Goal: Find contact information: Find contact information

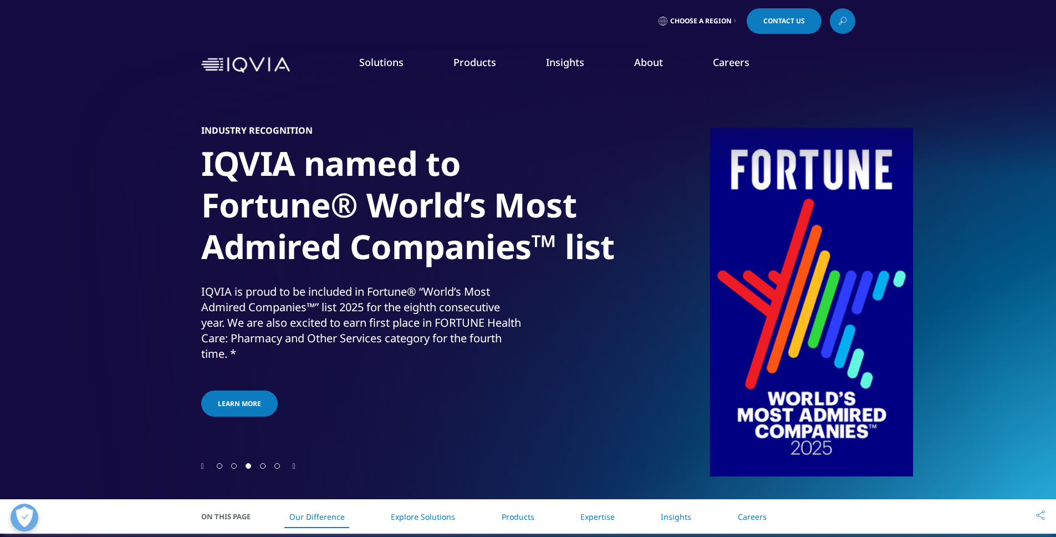
click at [469, 298] on p "IQVIA is proud to be included in Fortune® “World’s Most Admired Companies™” lis…" at bounding box center [363, 326] width 324 height 84
click at [462, 303] on p "IQVIA is proud to be included in Fortune® “World’s Most Admired Companies™” lis…" at bounding box center [363, 326] width 324 height 84
click at [475, 301] on p "IQVIA is proud to be included in Fortune® “World’s Most Admired Companies™” lis…" at bounding box center [363, 326] width 324 height 84
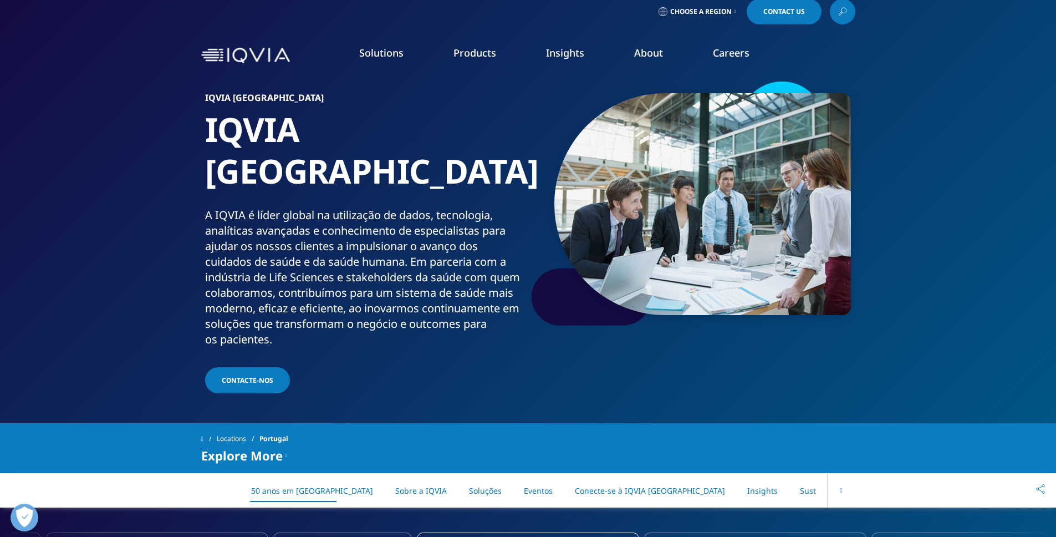
scroll to position [16, 0]
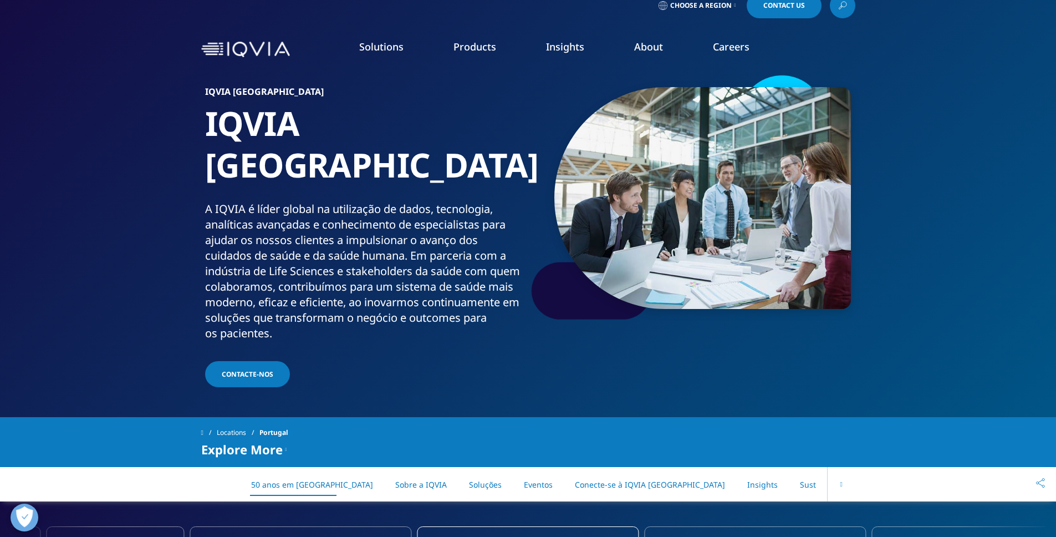
click at [98, 129] on link "Planning Suite" at bounding box center [142, 124] width 191 height 12
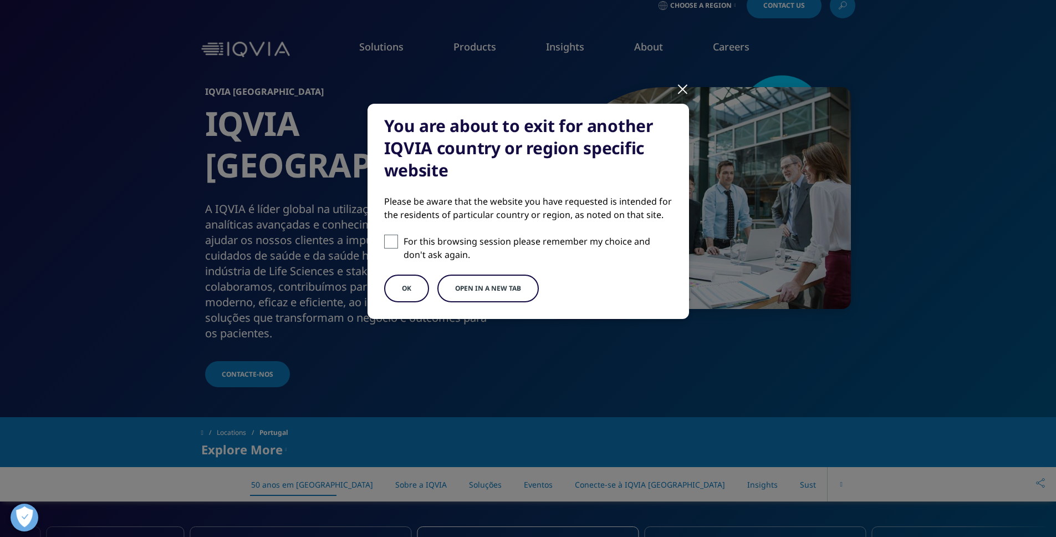
click at [406, 245] on p "For this browsing session please remember my choice and don't ask again." at bounding box center [538, 248] width 269 height 27
click at [398, 245] on input "For this browsing session please remember my choice and don't ask again." at bounding box center [391, 242] width 14 height 14
checkbox input "true"
click at [404, 282] on button "OK" at bounding box center [406, 288] width 45 height 28
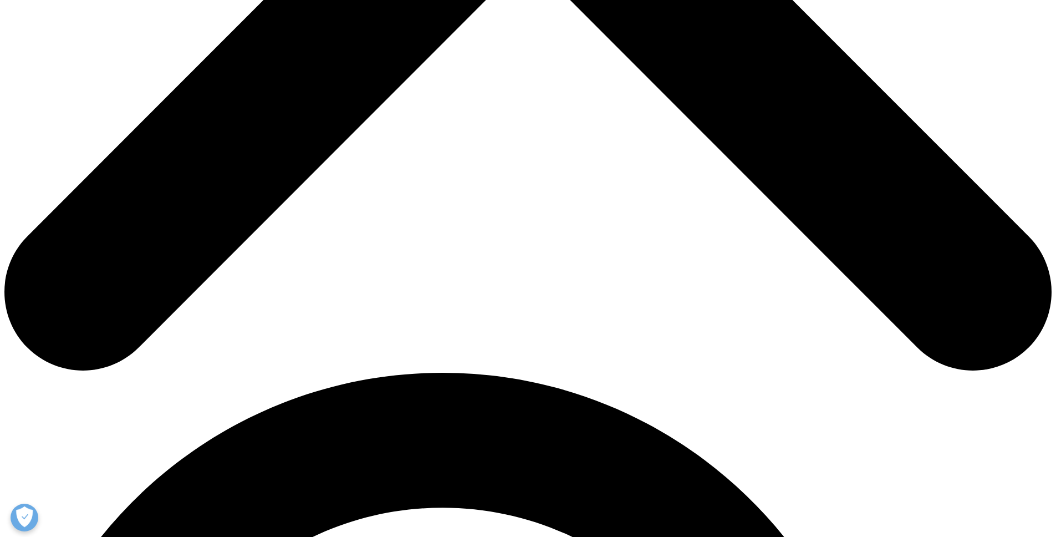
scroll to position [700, 0]
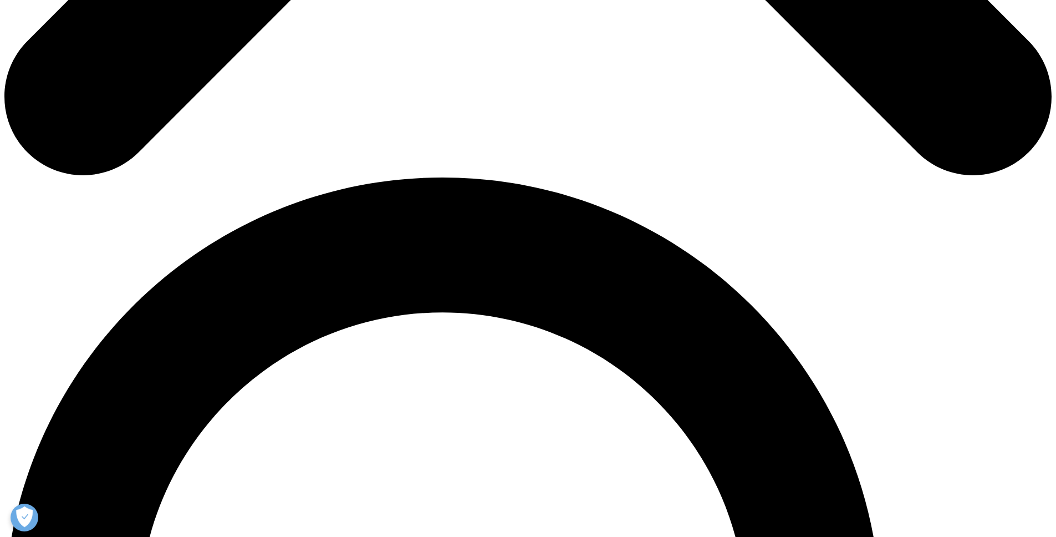
scroll to position [915, 0]
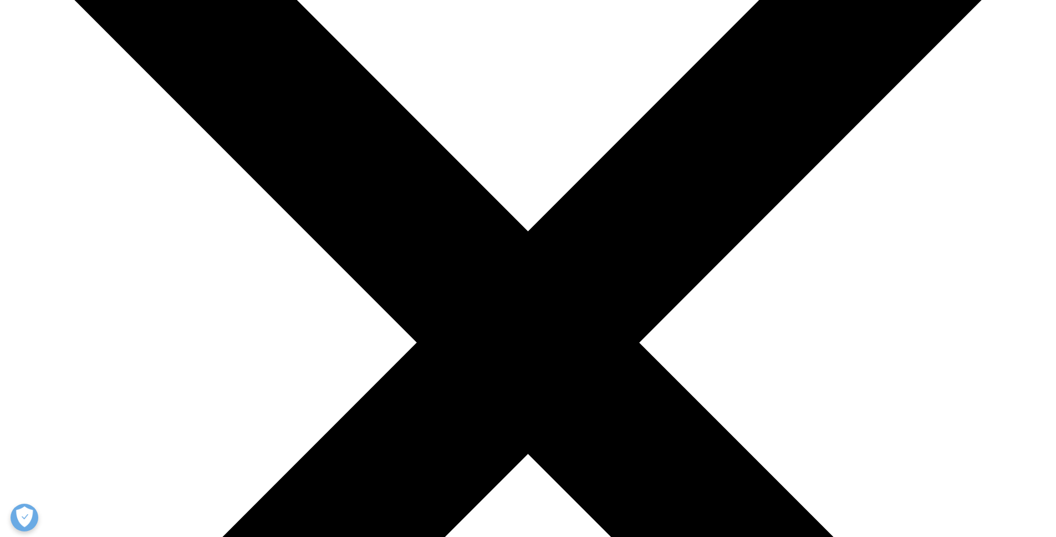
scroll to position [0, 0]
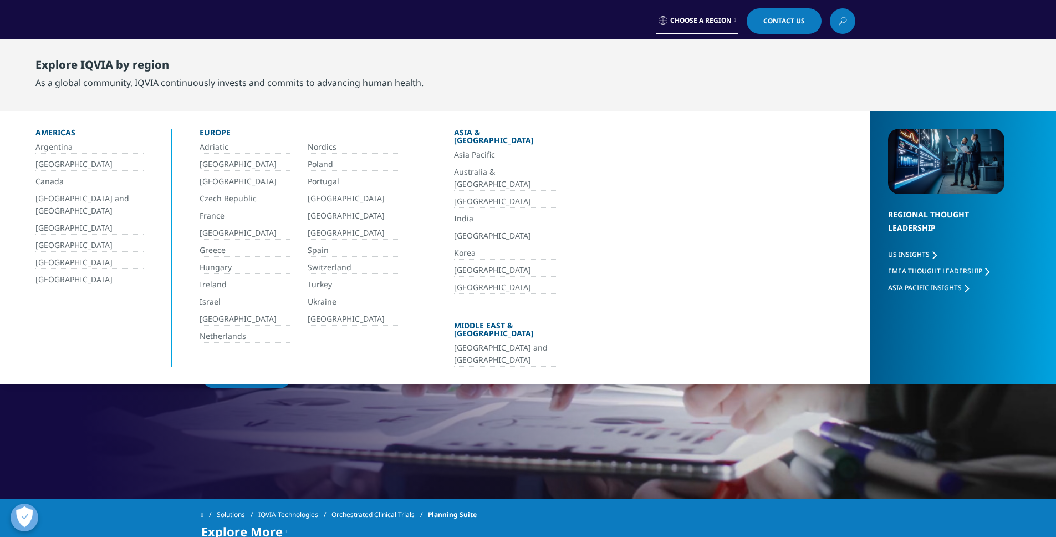
click at [726, 25] on link "Choose a Region" at bounding box center [698, 21] width 82 height 26
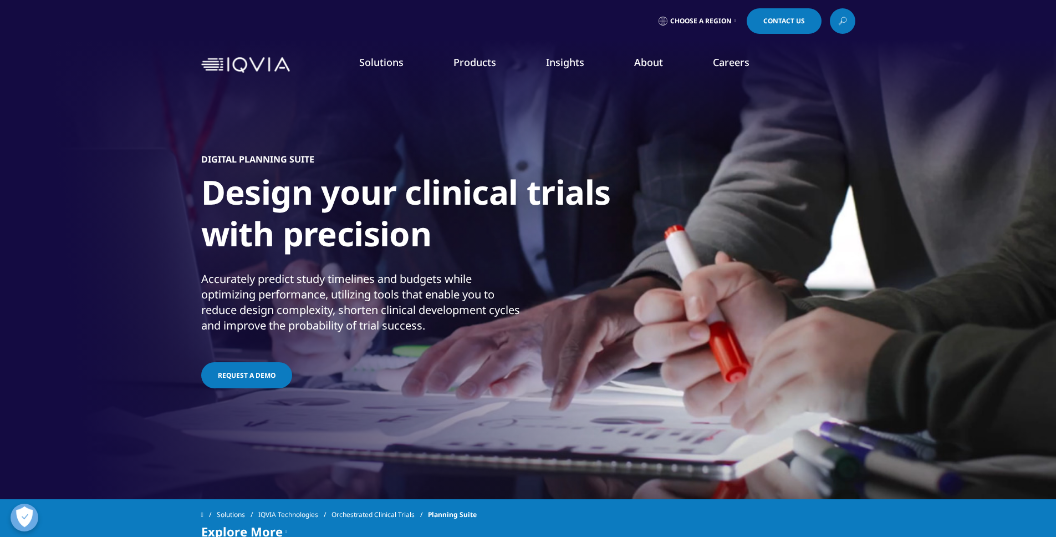
drag, startPoint x: 777, startPoint y: 70, endPoint x: 781, endPoint y: 80, distance: 10.7
click at [777, 70] on nav "Solutions quick find a capability Clear Search Loading SOLUTIONS Research & Dev…" at bounding box center [574, 65] width 561 height 52
click at [781, 80] on nav "Solutions quick find a capability Clear Search Loading SOLUTIONS Research & Dev…" at bounding box center [574, 65] width 561 height 52
click at [767, 124] on div "DIGITAL PLANNING SUITE Design your clinical trials with precision Accurately pr…" at bounding box center [528, 271] width 654 height 377
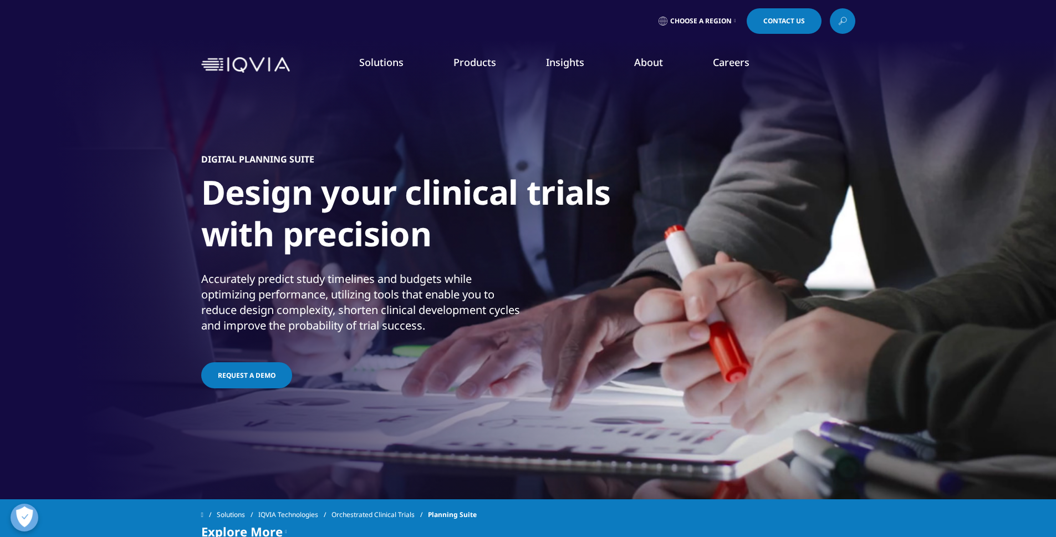
click at [765, 127] on div "DIGITAL PLANNING SUITE Design your clinical trials with precision Accurately pr…" at bounding box center [528, 271] width 654 height 377
click at [724, 140] on div "DIGITAL PLANNING SUITE Design your clinical trials with precision Accurately pr…" at bounding box center [528, 271] width 654 height 377
click at [369, 120] on div "DIGITAL PLANNING SUITE Design your clinical trials with precision Accurately pr…" at bounding box center [528, 271] width 654 height 377
click at [452, 28] on div "Choose a Region Contact Us" at bounding box center [528, 21] width 654 height 26
click at [393, 459] on div "DIGITAL PLANNING SUITE Design your clinical trials with precision Accurately pr…" at bounding box center [528, 271] width 654 height 377
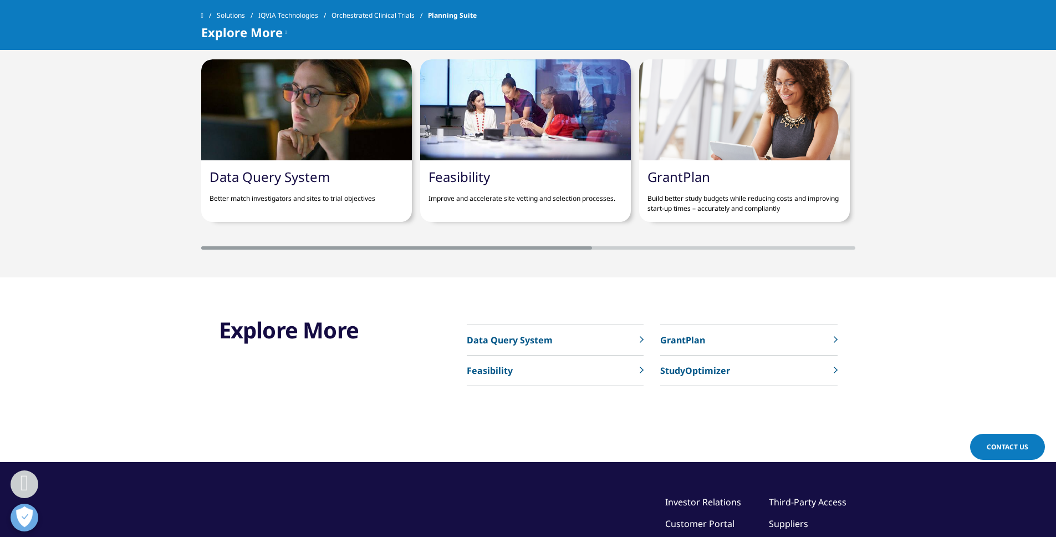
scroll to position [2118, 0]
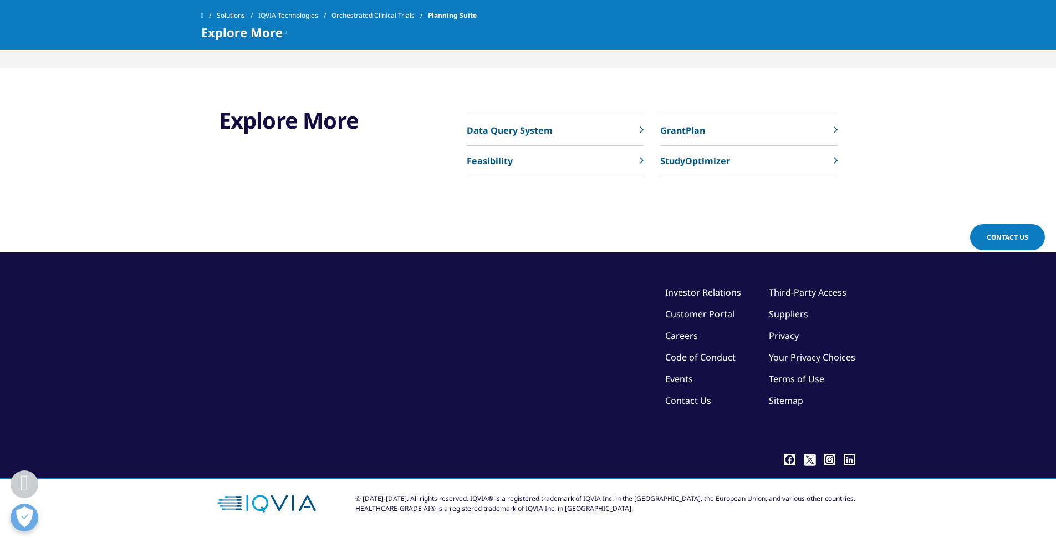
click at [700, 403] on link "Contact Us" at bounding box center [688, 400] width 46 height 12
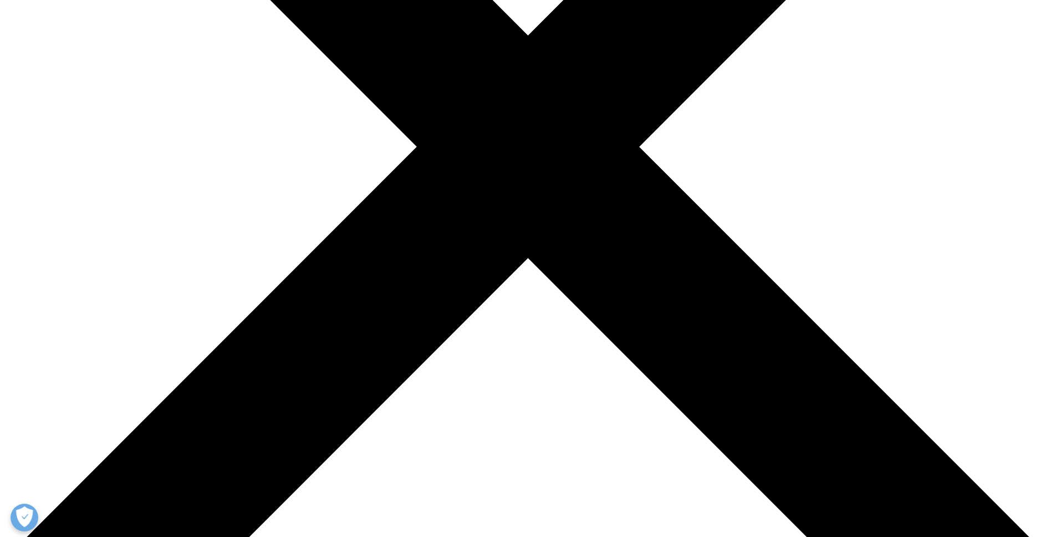
scroll to position [427, 0]
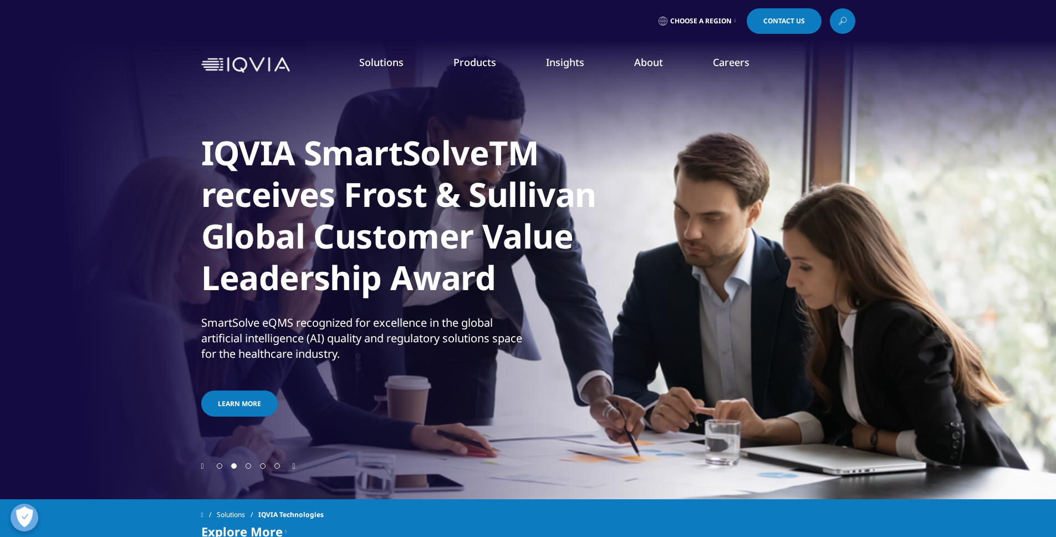
click at [393, 155] on h1 "IQVIA SmartSolveTM receives Frost & Sullivan Global Customer Value Leadership A…" at bounding box center [409, 218] width 416 height 173
click at [393, 157] on h1 "IQVIA SmartSolveTM receives Frost & Sullivan Global Customer Value Leadership A…" at bounding box center [409, 218] width 416 height 173
click at [393, 159] on h1 "IQVIA SmartSolveTM receives Frost & Sullivan Global Customer Value Leadership A…" at bounding box center [409, 218] width 416 height 173
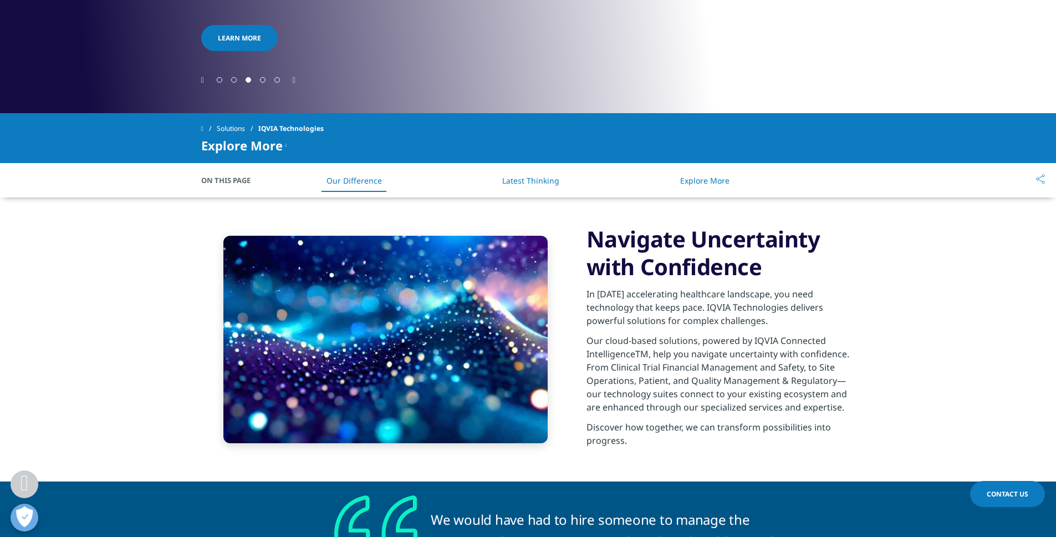
scroll to position [399, 0]
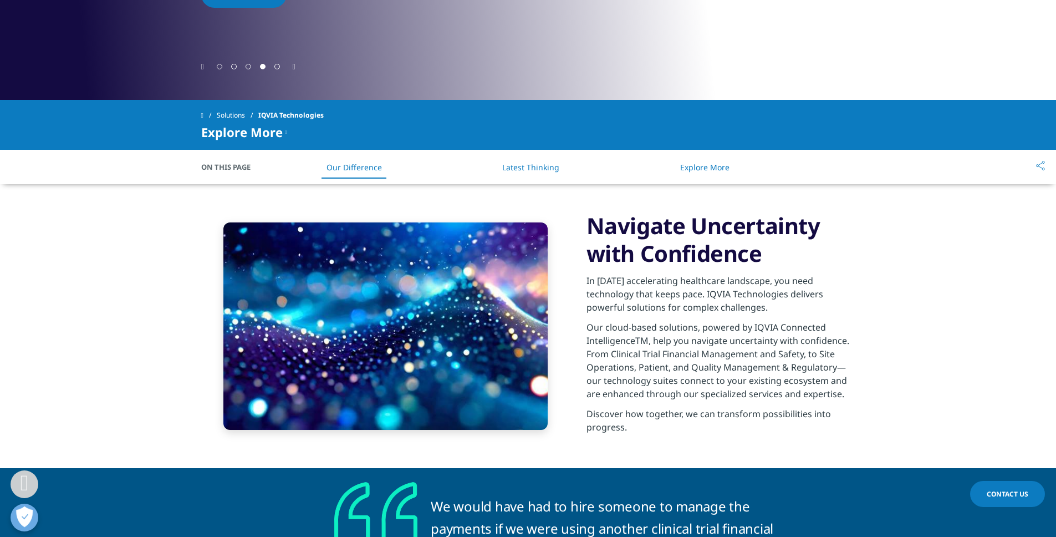
click at [539, 165] on link "Latest Thinking" at bounding box center [530, 167] width 57 height 11
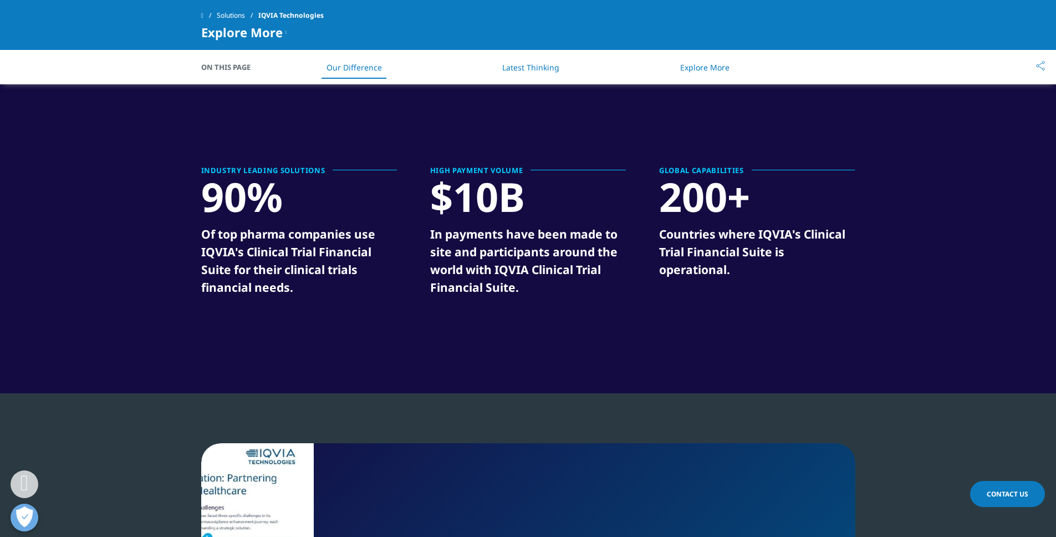
scroll to position [1376, 0]
